Goal: Information Seeking & Learning: Find contact information

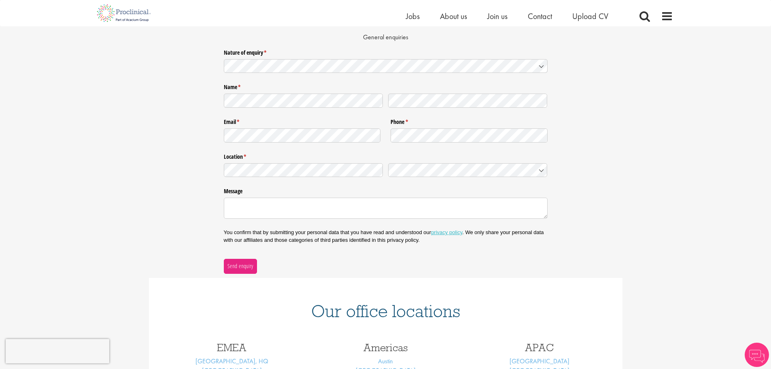
scroll to position [243, 0]
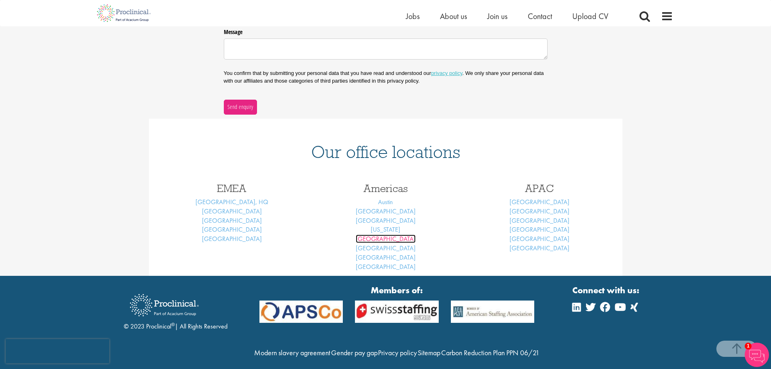
click at [393, 238] on link "[GEOGRAPHIC_DATA]" at bounding box center [386, 238] width 60 height 8
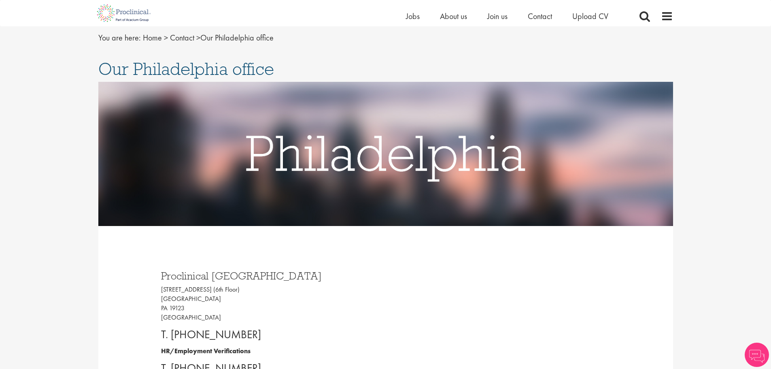
scroll to position [81, 0]
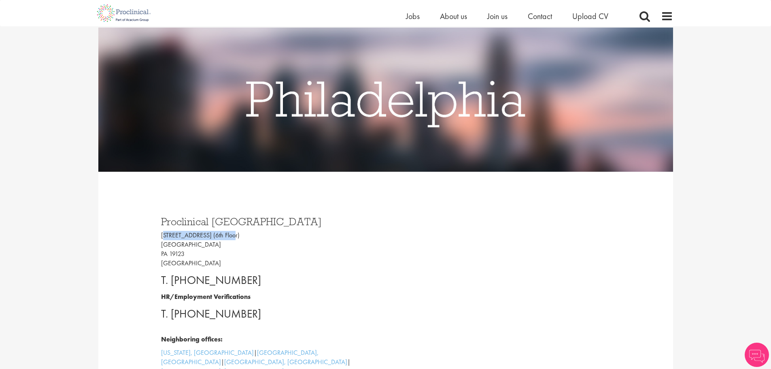
drag, startPoint x: 161, startPoint y: 232, endPoint x: 237, endPoint y: 240, distance: 75.7
click at [237, 240] on p "[STREET_ADDRESS]" at bounding box center [270, 249] width 219 height 37
copy p "[STREET_ADDRESS] (6th Floor)"
drag, startPoint x: 176, startPoint y: 253, endPoint x: 212, endPoint y: 251, distance: 35.7
click at [212, 251] on div "Proclinical Philadelphia [STREET_ADDRESS] T. [PHONE_NUMBER] HR/Employment Verif…" at bounding box center [270, 307] width 231 height 199
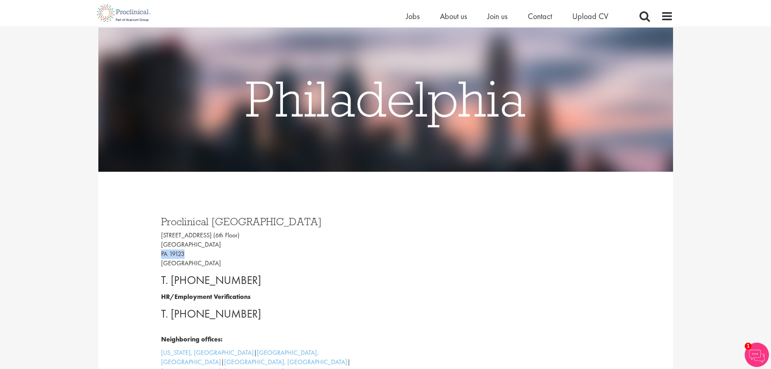
copy p "PA 19123"
click at [224, 224] on h3 "Proclinical Philadelphia" at bounding box center [270, 221] width 219 height 11
copy h3 "[GEOGRAPHIC_DATA]"
